Goal: Entertainment & Leisure: Consume media (video, audio)

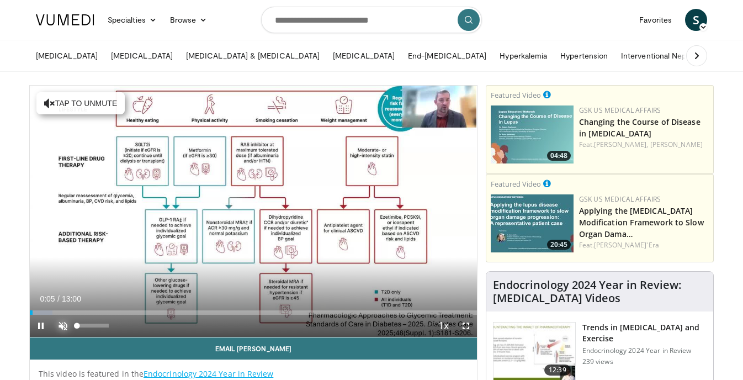
click at [63, 322] on span "Video Player" at bounding box center [63, 326] width 22 height 22
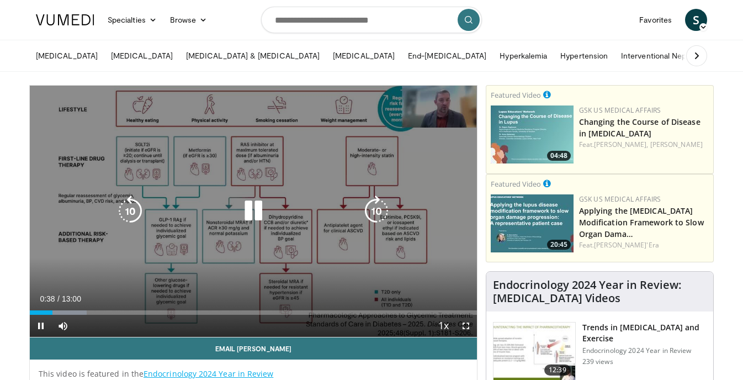
click at [448, 113] on div "10 seconds Tap to unmute" at bounding box center [253, 211] width 447 height 251
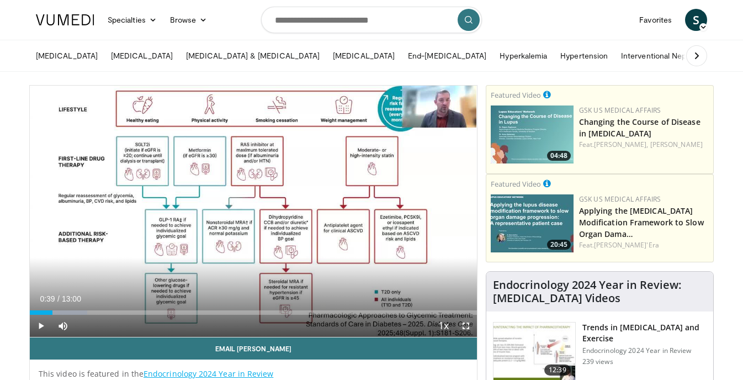
click at [467, 326] on span "Video Player" at bounding box center [466, 326] width 22 height 22
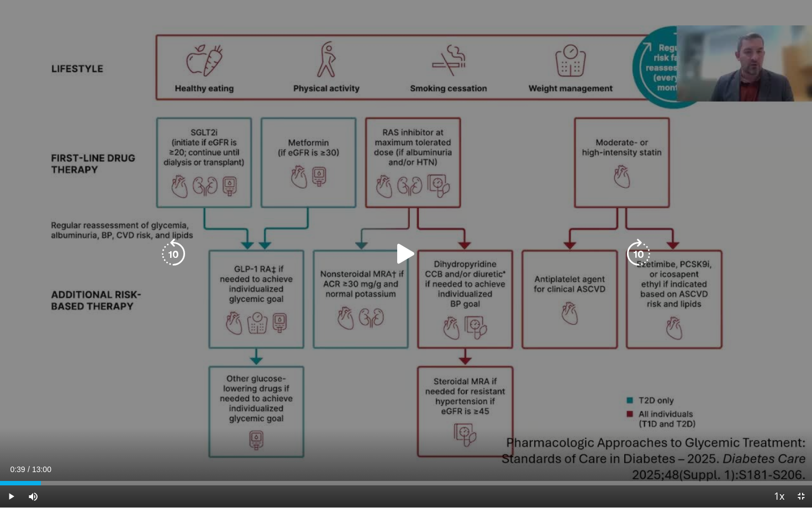
click at [481, 379] on div "10 seconds Tap to unmute" at bounding box center [406, 253] width 812 height 507
click at [534, 316] on div "10 seconds Tap to unmute" at bounding box center [406, 253] width 812 height 507
click at [535, 332] on div "10 seconds Tap to unmute" at bounding box center [406, 253] width 812 height 507
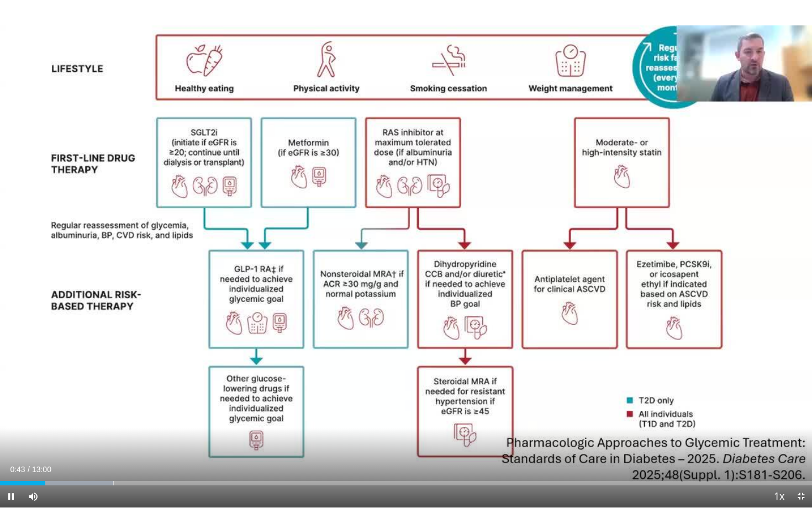
click at [527, 379] on div "Current Time 0:43 / Duration 13:00 Pause Skip Backward Skip Forward Mute 61% Lo…" at bounding box center [406, 496] width 812 height 22
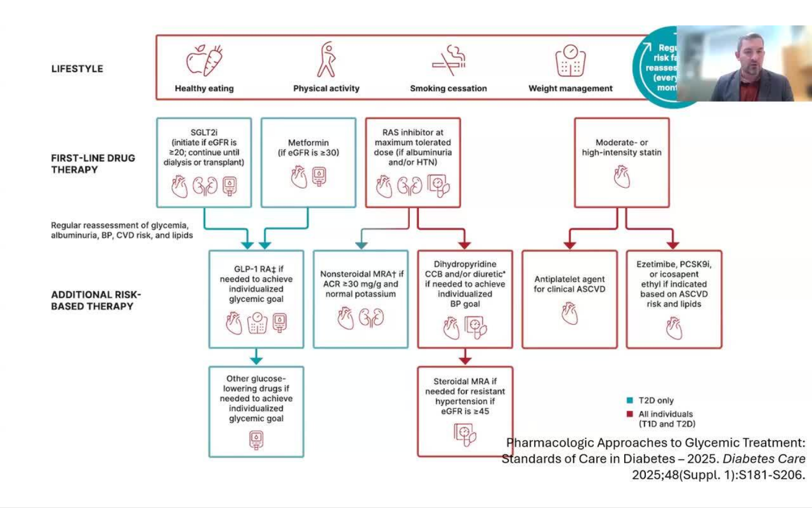
click at [527, 379] on div "10 seconds Tap to unmute" at bounding box center [406, 253] width 812 height 507
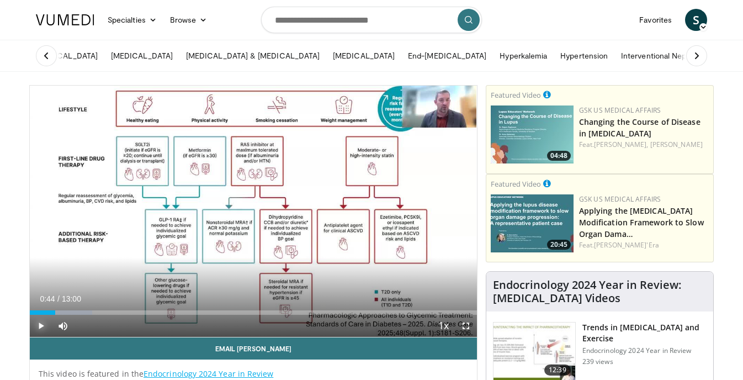
click at [41, 325] on span "Video Player" at bounding box center [41, 326] width 22 height 22
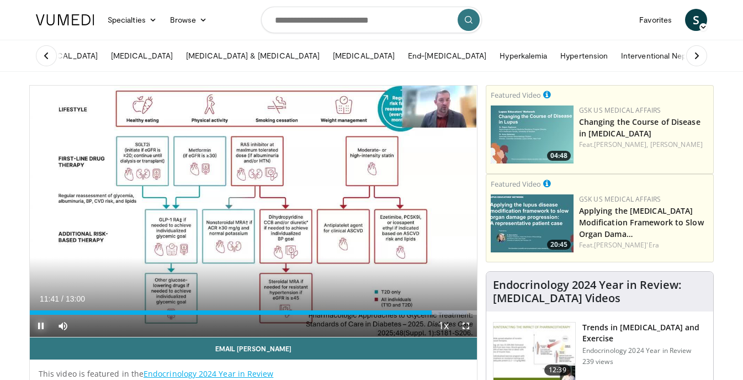
click at [38, 324] on span "Video Player" at bounding box center [41, 326] width 22 height 22
